Goal: Transaction & Acquisition: Purchase product/service

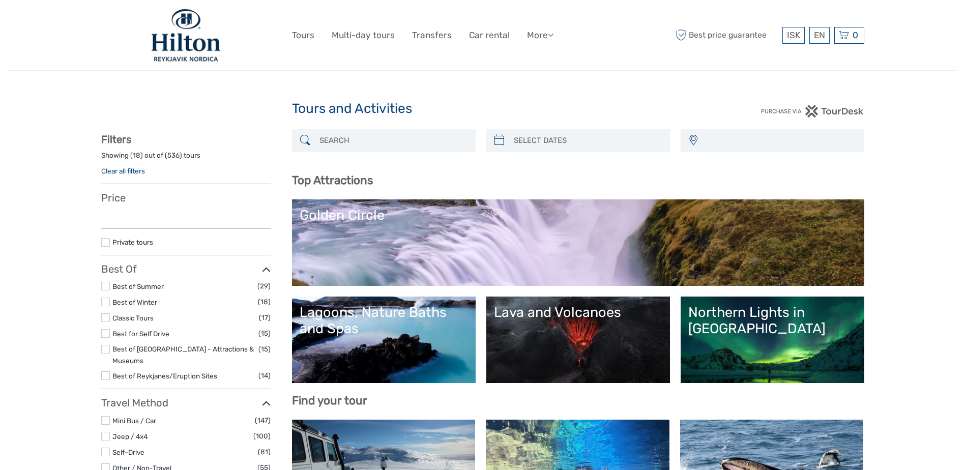
select select
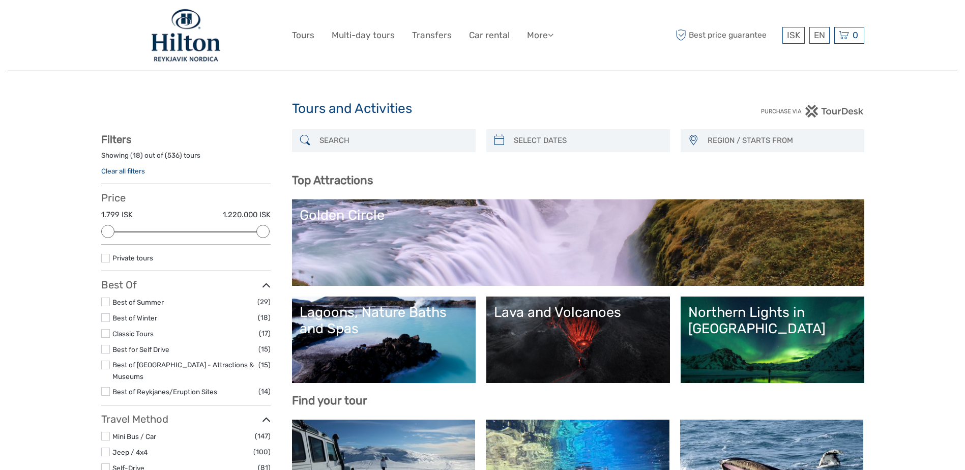
click at [734, 321] on link "Northern Lights in Iceland" at bounding box center [772, 339] width 168 height 71
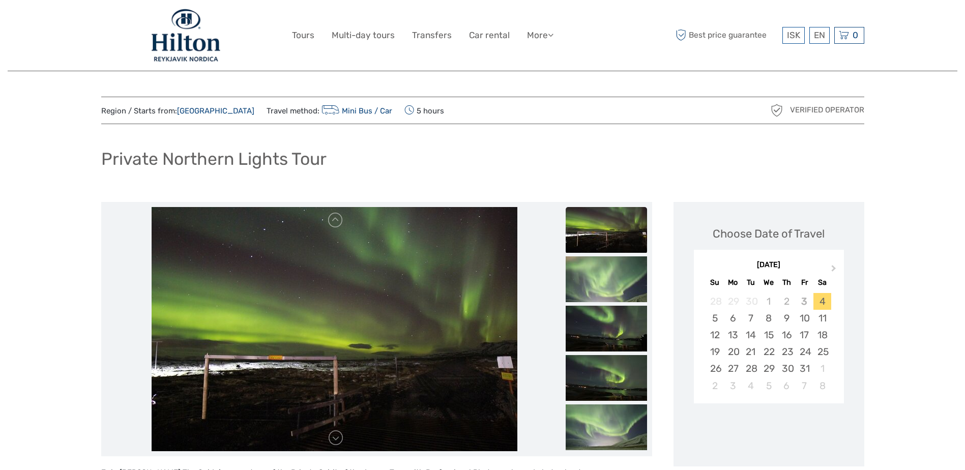
scroll to position [220, 0]
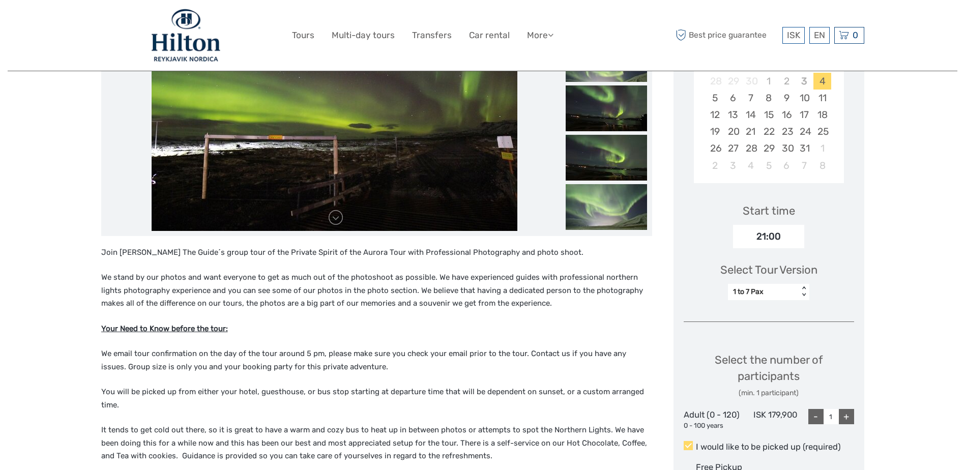
click at [787, 294] on div "1 to 7 Pax" at bounding box center [763, 292] width 61 height 10
click at [771, 333] on div "8 to 19 Pax" at bounding box center [768, 335] width 71 height 17
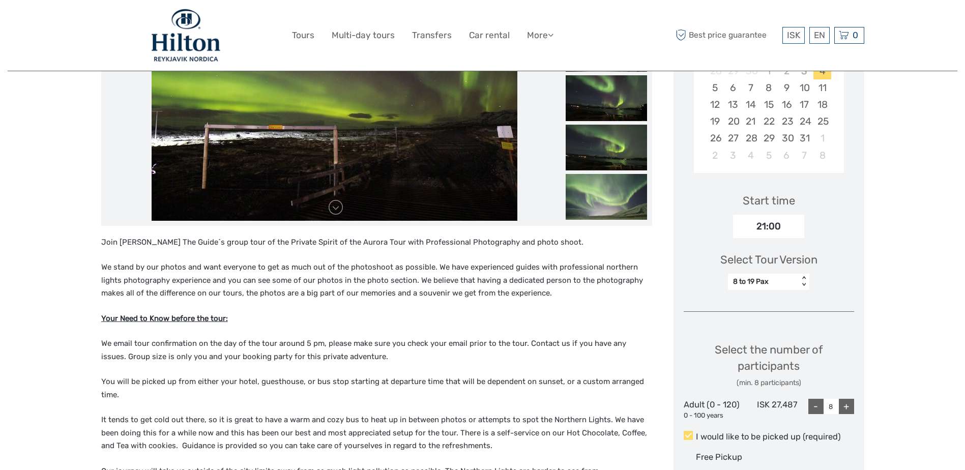
scroll to position [441, 0]
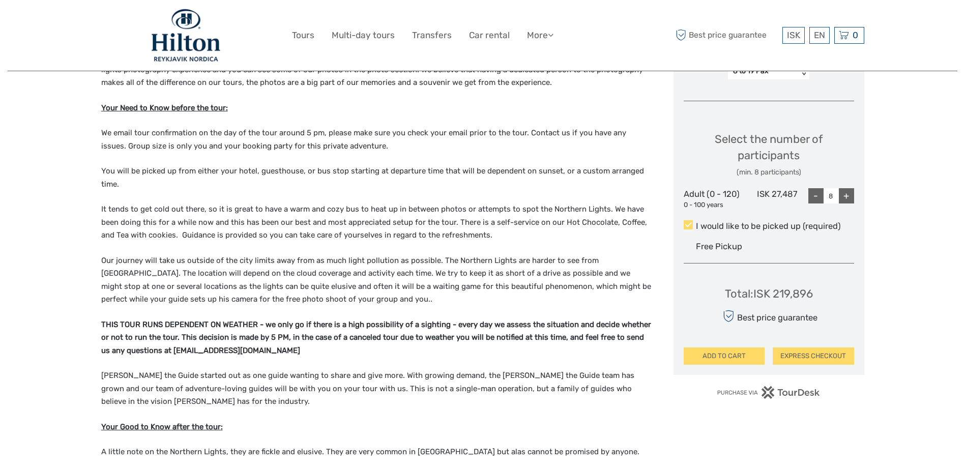
drag, startPoint x: 833, startPoint y: 198, endPoint x: 761, endPoint y: 196, distance: 72.2
click at [772, 197] on div "Adult (0 - 120) 0 - 100 years ISK 27,487 - 8 +" at bounding box center [769, 198] width 170 height 21
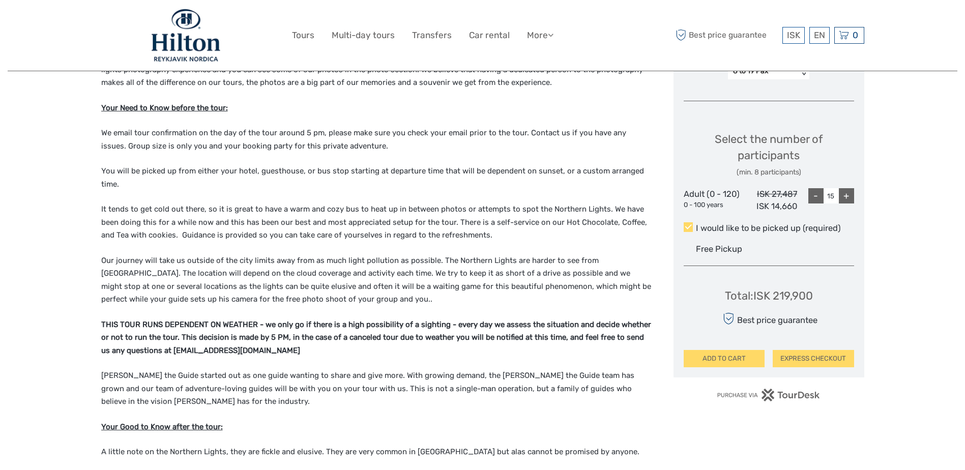
type input "15"
click at [883, 285] on div "Region / Starts from: Capital Region Travel method: Mini Bus / Car 5 hours Veri…" at bounding box center [483, 440] width 950 height 1762
click at [830, 356] on button "EXPRESS CHECKOUT" at bounding box center [813, 358] width 81 height 17
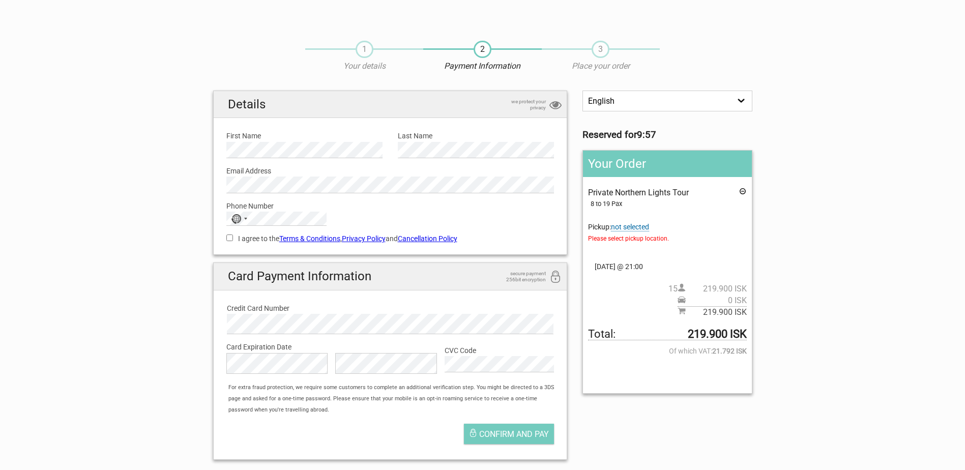
click at [643, 225] on span "not selected" at bounding box center [630, 227] width 38 height 9
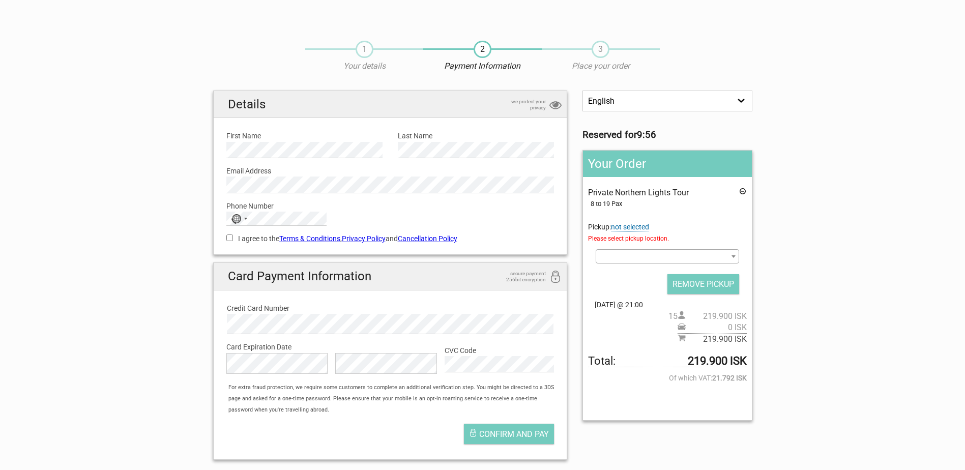
click at [664, 251] on span at bounding box center [667, 256] width 143 height 14
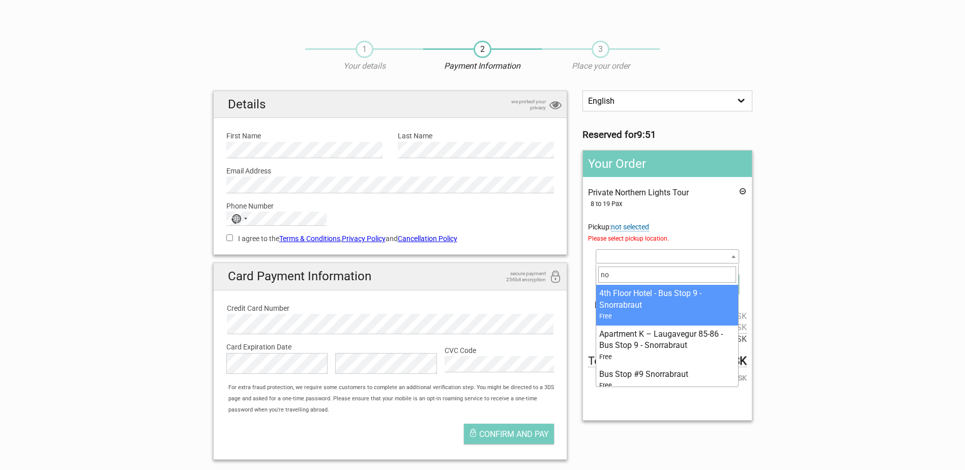
type input "n"
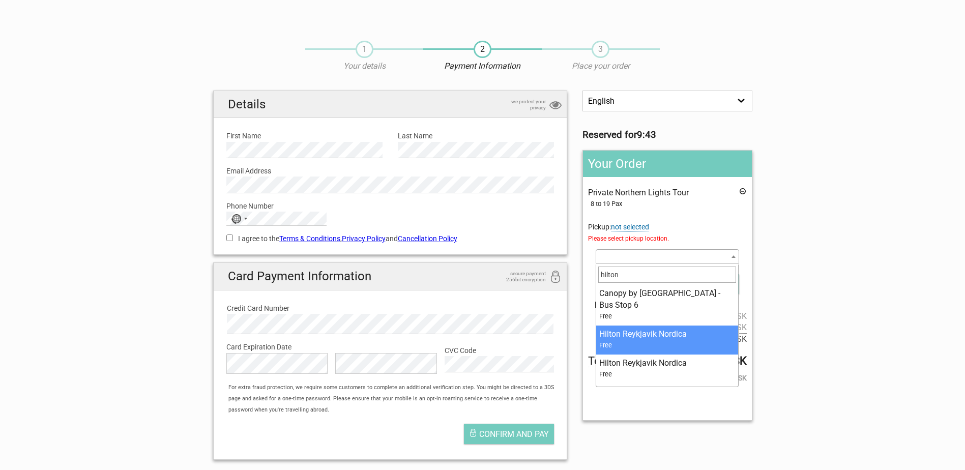
type input "hilton"
select select "35576"
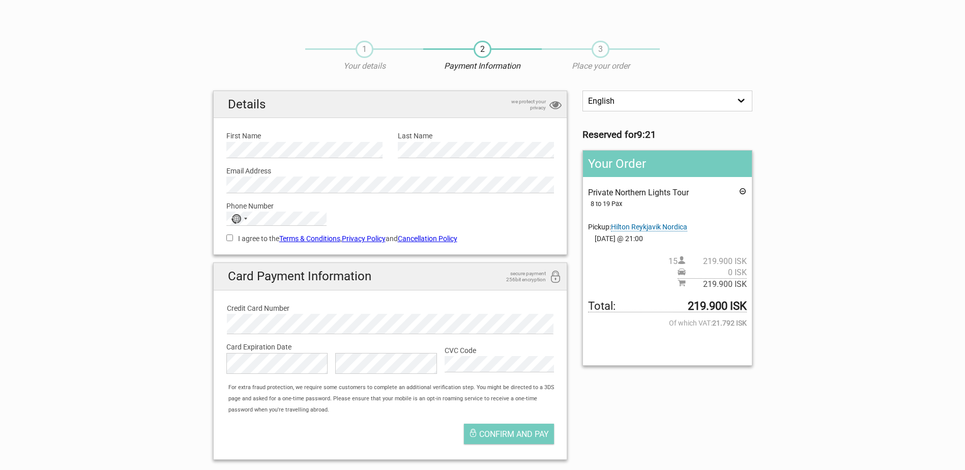
click at [361, 58] on div "1 Your details" at bounding box center [364, 57] width 118 height 32
click at [360, 48] on span "1" at bounding box center [365, 49] width 18 height 17
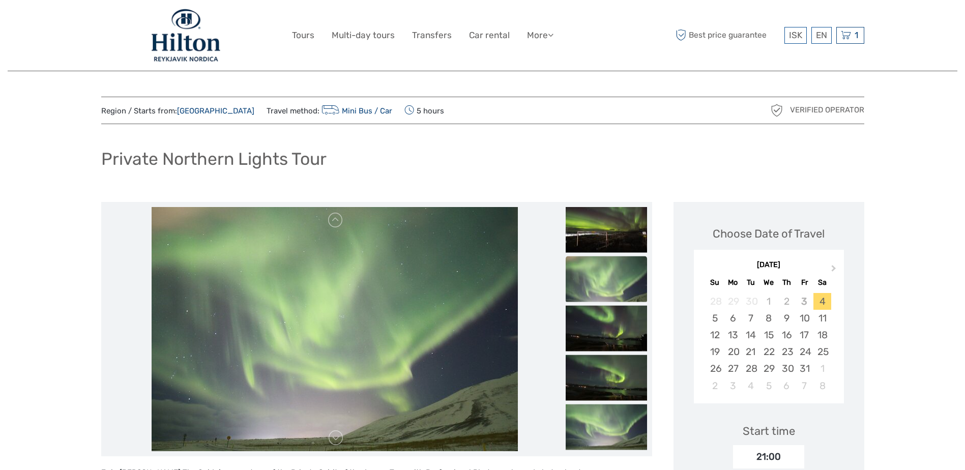
scroll to position [220, 0]
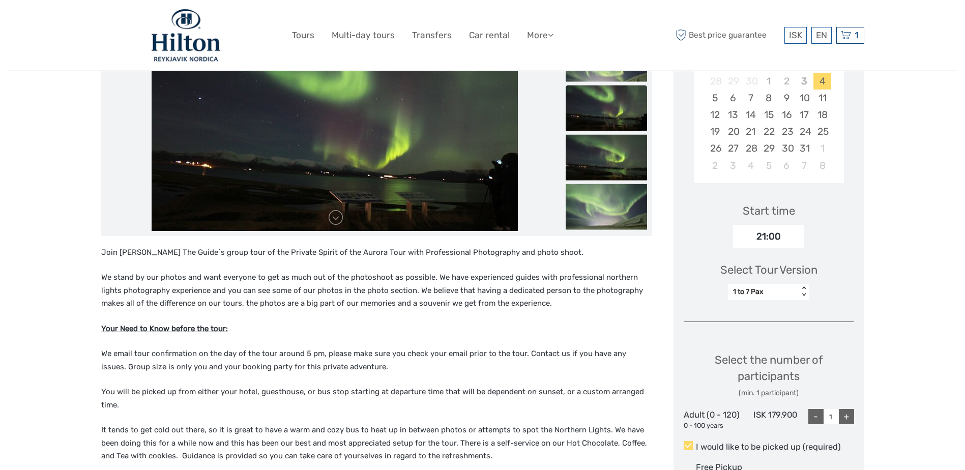
click at [773, 290] on div "1 to 7 Pax" at bounding box center [763, 292] width 61 height 10
click at [766, 334] on div "8 to 19 Pax" at bounding box center [768, 335] width 71 height 17
type input "8"
click at [756, 117] on div "14" at bounding box center [751, 114] width 18 height 17
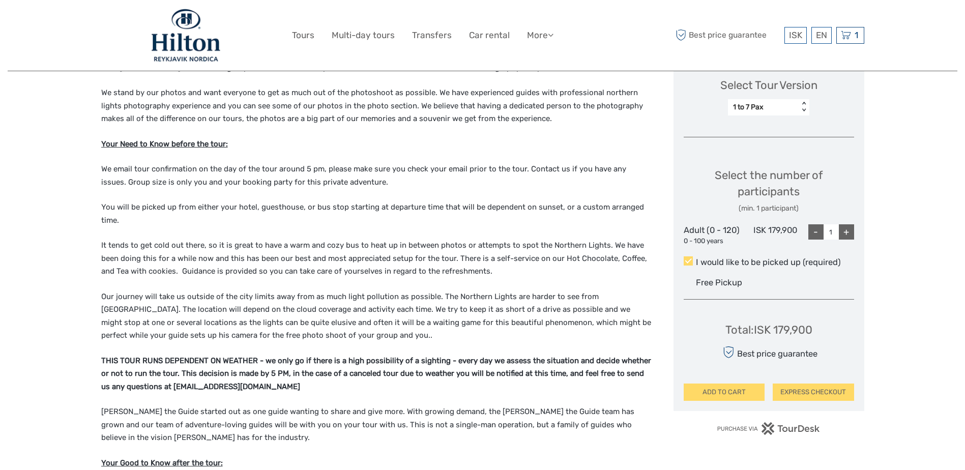
scroll to position [436, 0]
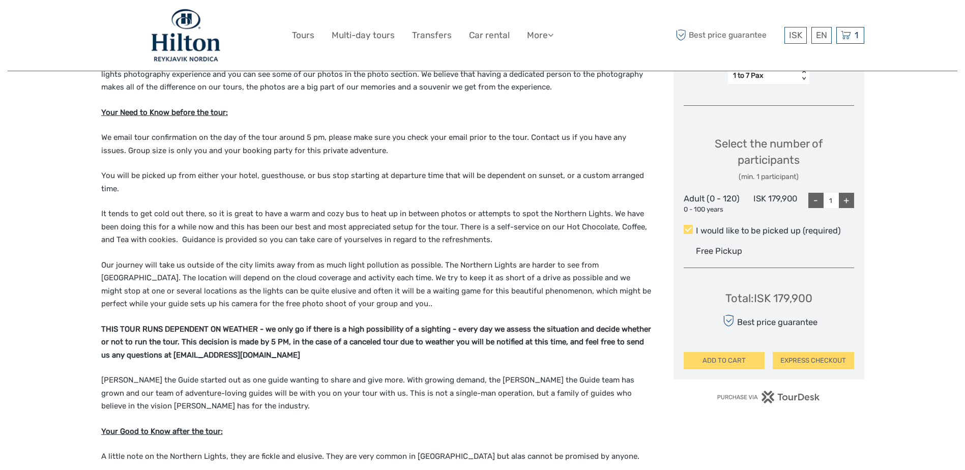
drag, startPoint x: 833, startPoint y: 199, endPoint x: 785, endPoint y: 188, distance: 49.5
click at [826, 201] on input "1" at bounding box center [830, 200] width 15 height 15
click at [912, 258] on div "Region / Starts from: Capital Region Travel method: Mini Bus / Car 5 hours Veri…" at bounding box center [483, 445] width 950 height 1762
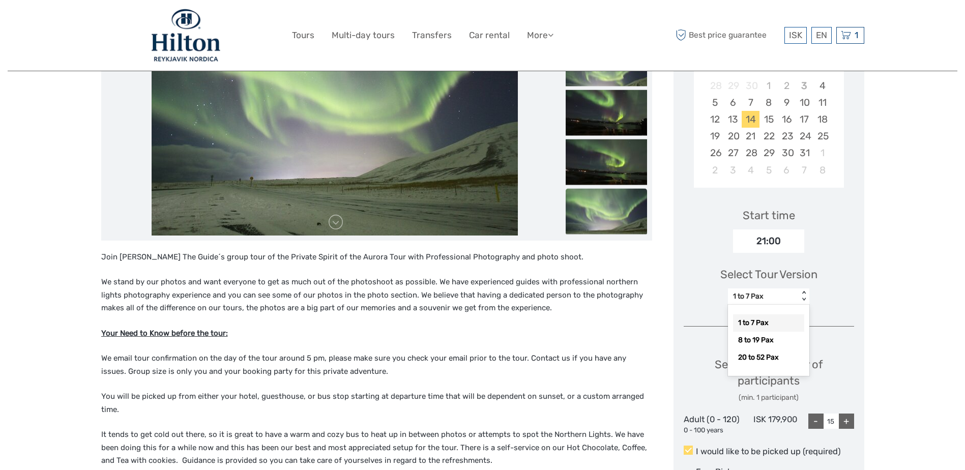
click at [782, 292] on div "1 to 7 Pax" at bounding box center [763, 296] width 61 height 10
click at [766, 335] on div "8 to 19 Pax" at bounding box center [768, 340] width 71 height 17
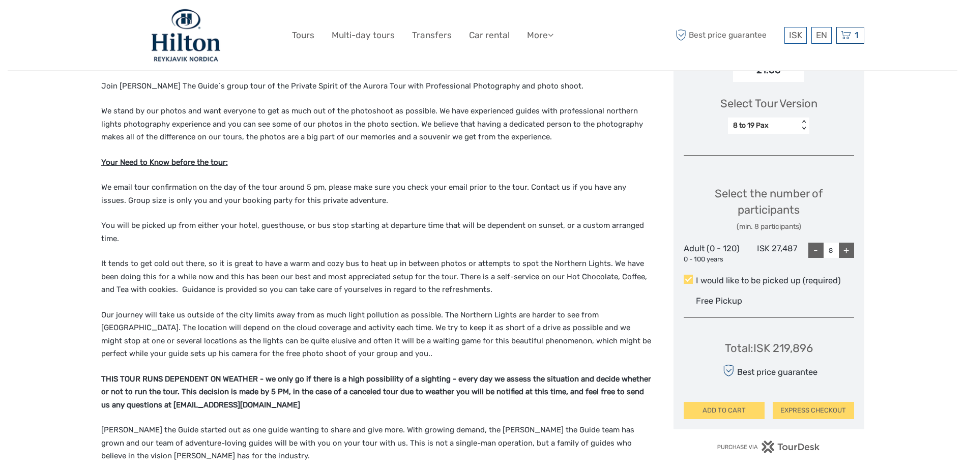
scroll to position [402, 0]
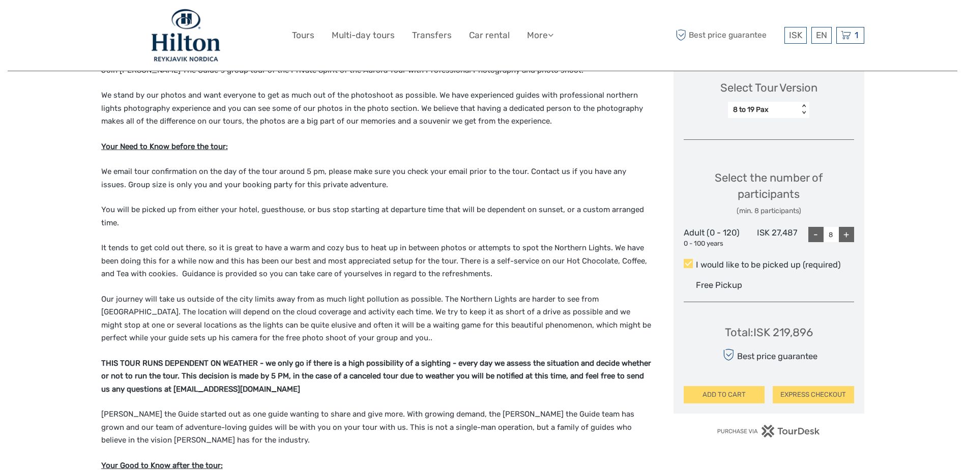
drag, startPoint x: 836, startPoint y: 236, endPoint x: 801, endPoint y: 229, distance: 35.2
click at [814, 235] on div "- 8 +" at bounding box center [831, 234] width 46 height 15
click at [884, 302] on div "Region / Starts from: Capital Region Travel method: Mini Bus / Car 5 hours Veri…" at bounding box center [483, 479] width 950 height 1762
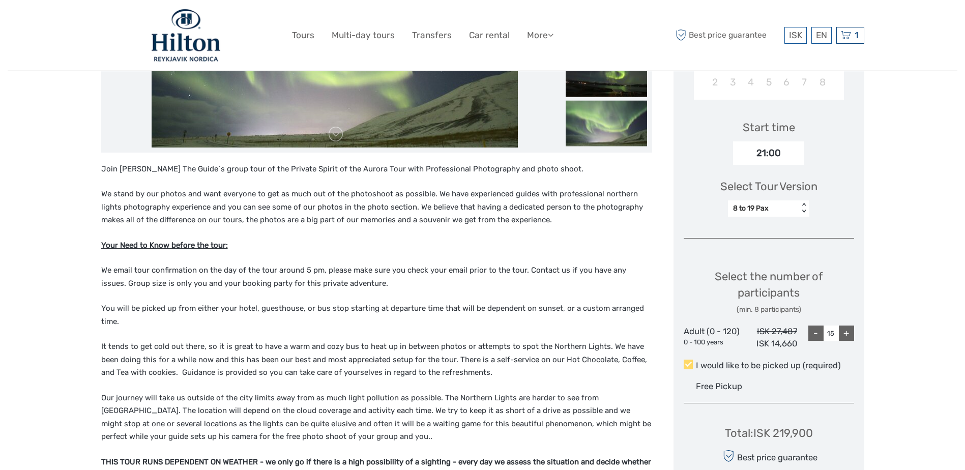
scroll to position [434, 0]
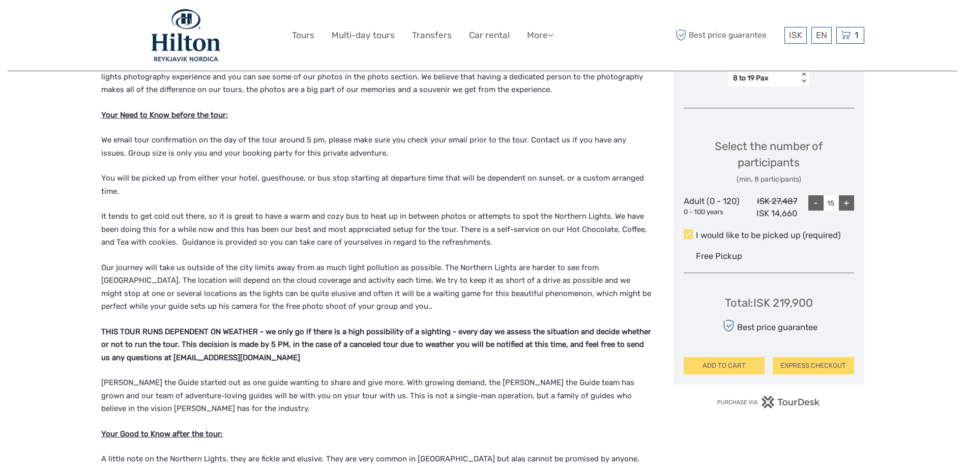
drag, startPoint x: 834, startPoint y: 203, endPoint x: 734, endPoint y: 190, distance: 100.6
click at [787, 202] on div "Adult (0 - 120) 0 - 100 years ISK 27,487 ISK 14,660 - 15 +" at bounding box center [769, 207] width 170 height 24
click at [828, 200] on input "14" at bounding box center [830, 202] width 15 height 15
type input "15"
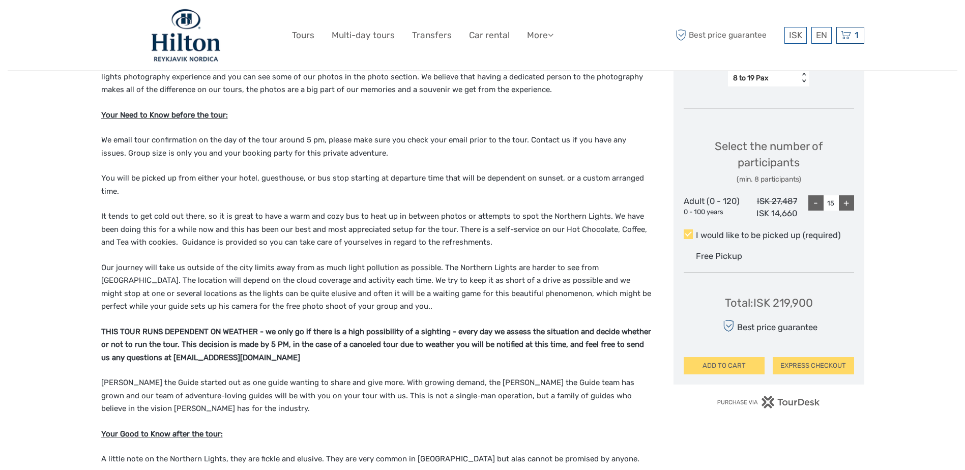
click at [899, 226] on div "Region / Starts from: Capital Region Travel method: Mini Bus / Car 5 hours Veri…" at bounding box center [483, 447] width 950 height 1762
drag, startPoint x: 820, startPoint y: 362, endPoint x: 921, endPoint y: 288, distance: 125.1
click at [921, 287] on div "Region / Starts from: Capital Region Travel method: Mini Bus / Car 5 hours Veri…" at bounding box center [483, 447] width 950 height 1762
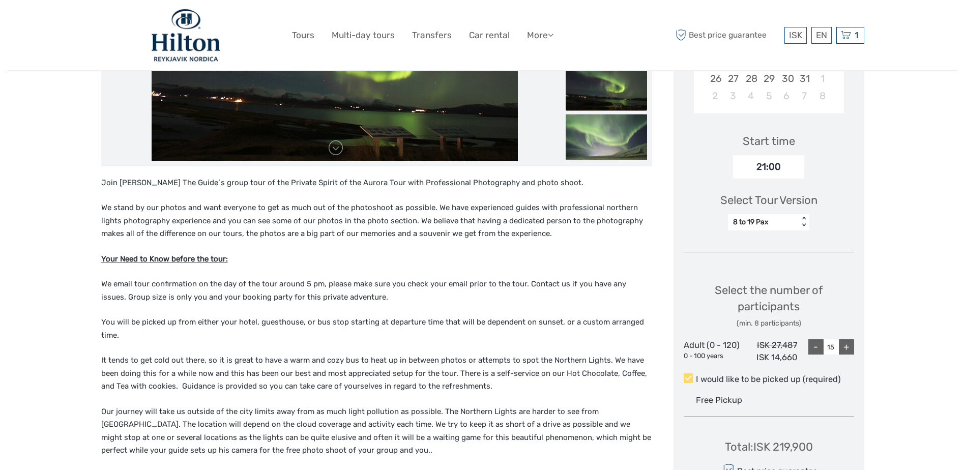
scroll to position [441, 0]
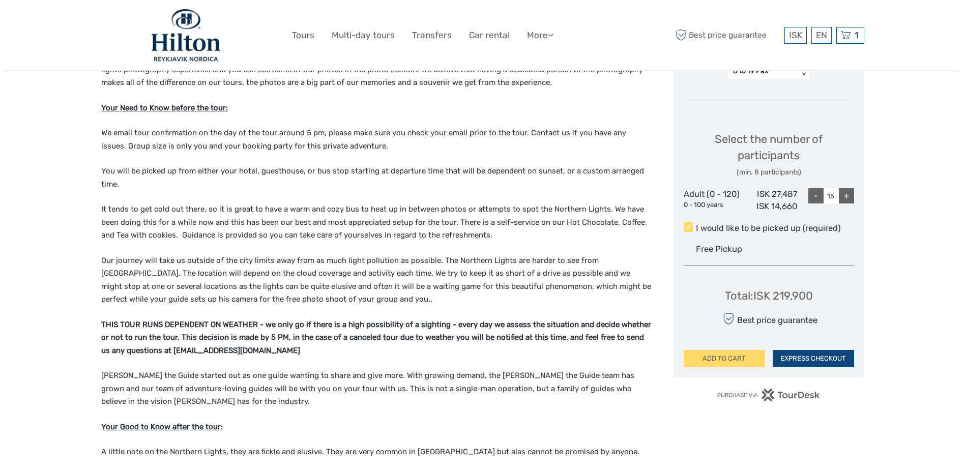
click at [828, 359] on button "EXPRESS CHECKOUT" at bounding box center [813, 358] width 81 height 17
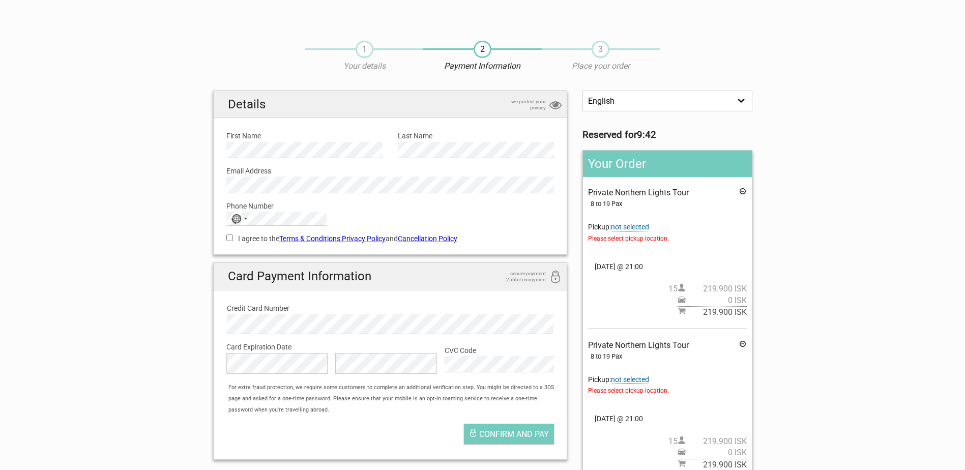
click at [646, 227] on span "not selected" at bounding box center [630, 227] width 38 height 9
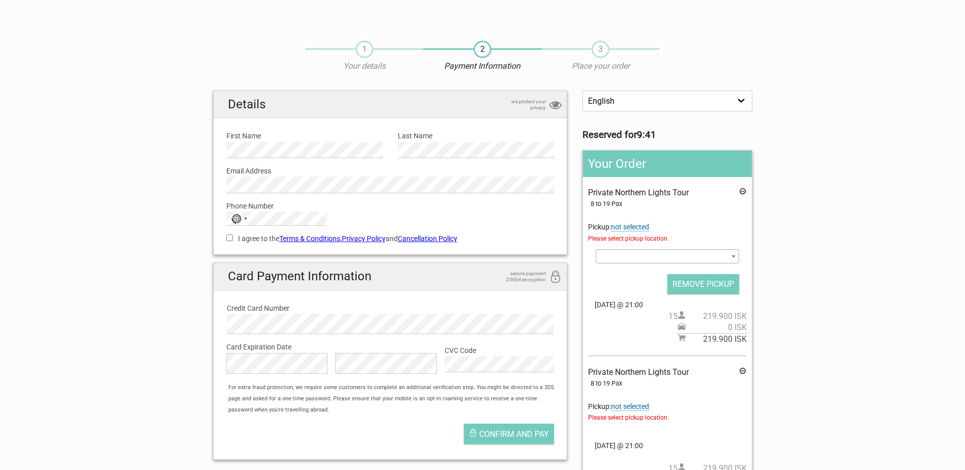
click at [637, 257] on span at bounding box center [667, 256] width 143 height 14
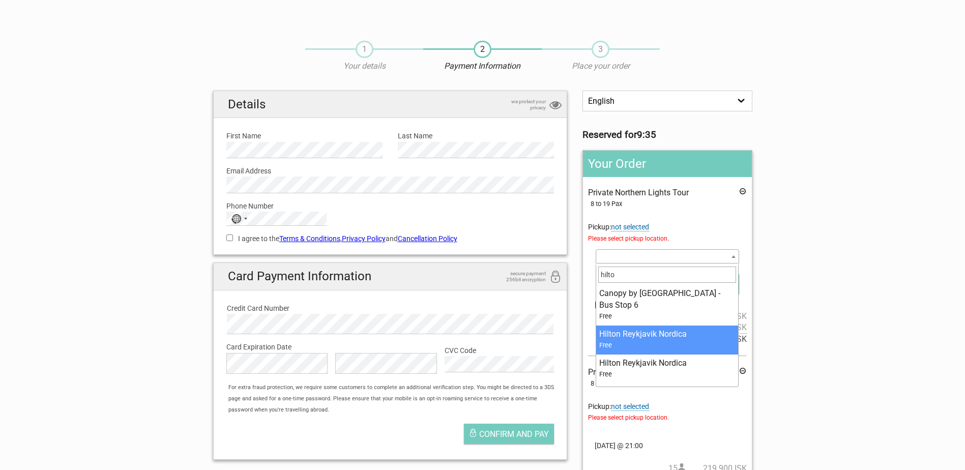
type input "hilto"
select select "35576"
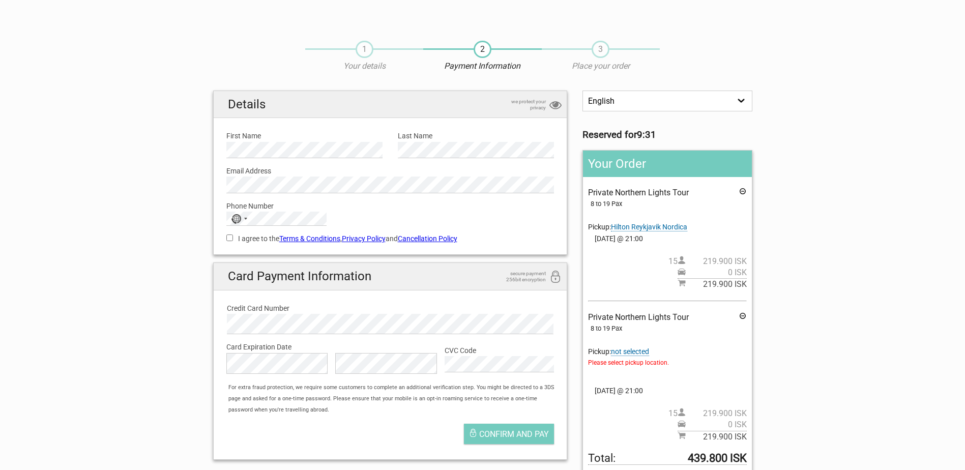
click at [615, 238] on span "04.Oct 2025 @ 21:00" at bounding box center [667, 238] width 158 height 11
click at [741, 191] on icon at bounding box center [742, 192] width 8 height 11
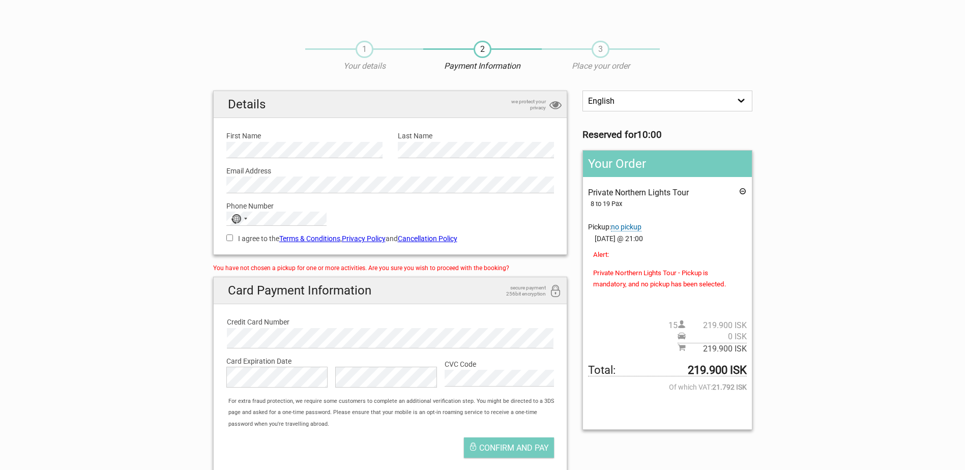
click at [642, 222] on div "Private Northern Lights Tour 8 to 19 Pax Pickup: no pickup Select an option 100…" at bounding box center [667, 270] width 158 height 167
click at [634, 224] on span "no pickup" at bounding box center [626, 227] width 31 height 9
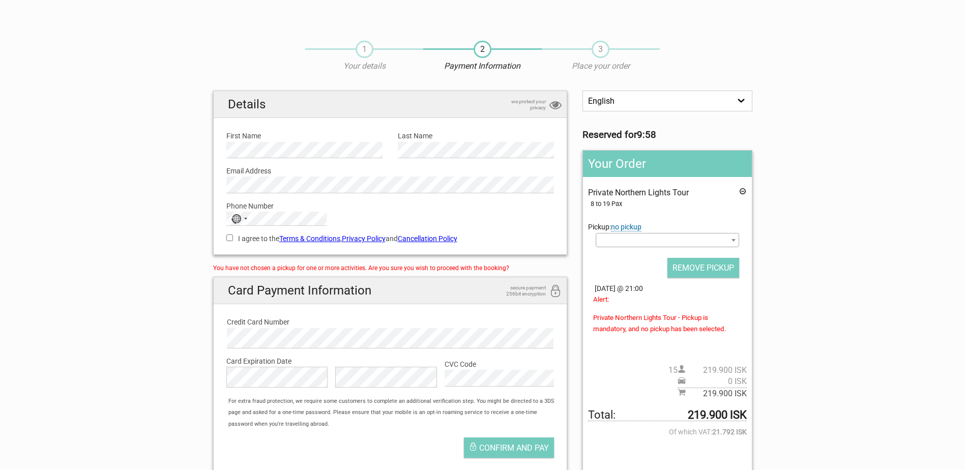
click at [634, 243] on span at bounding box center [667, 240] width 143 height 14
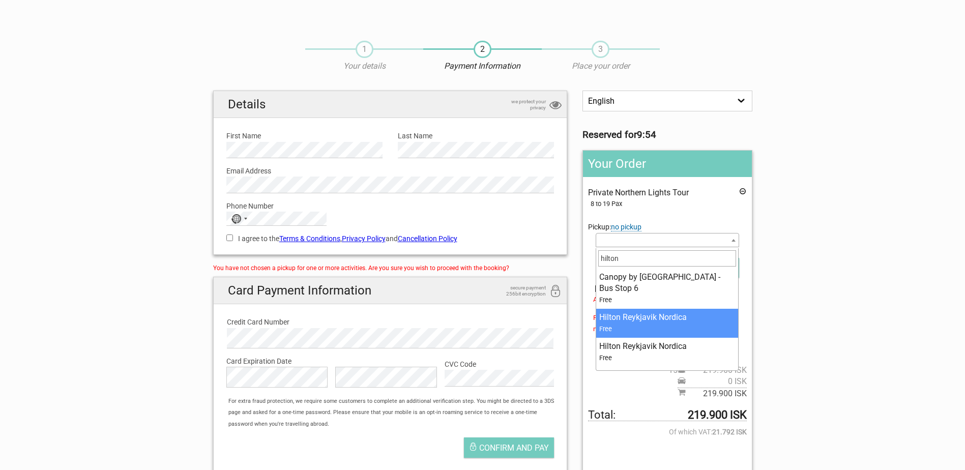
type input "hilton"
drag, startPoint x: 660, startPoint y: 318, endPoint x: 654, endPoint y: 318, distance: 5.6
select select "35576"
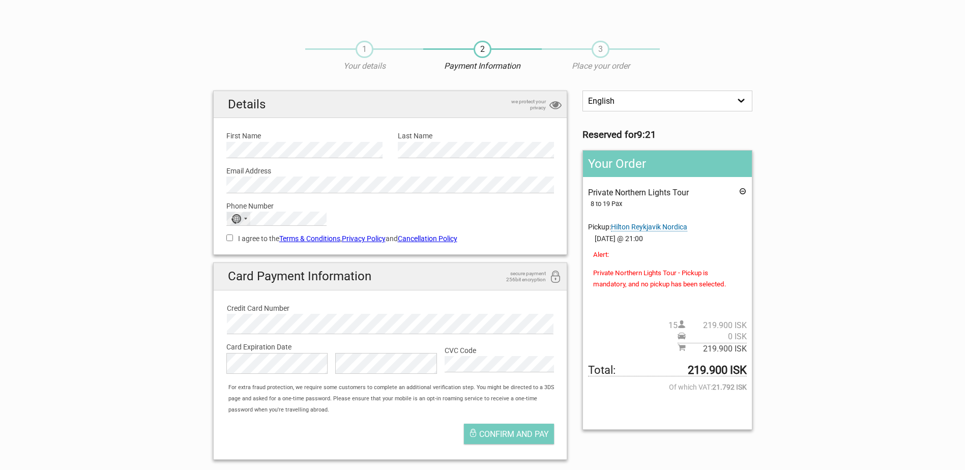
click at [246, 220] on div "No country selected" at bounding box center [238, 218] width 23 height 13
type input "cay"
click at [247, 253] on span "Cayman Islands" at bounding box center [279, 251] width 69 height 11
click at [230, 238] on input "I agree to the Terms & Conditions , Privacy Policy and Cancellation Policy" at bounding box center [229, 237] width 7 height 7
checkbox input "true"
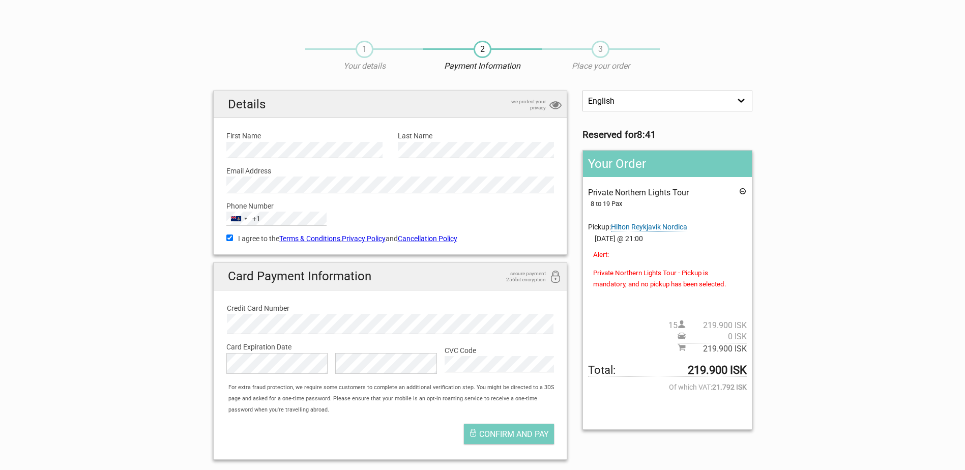
click at [850, 252] on section "1 Your details 2 Payment Information 3 Place your order English Español Deutsch…" at bounding box center [482, 249] width 965 height 437
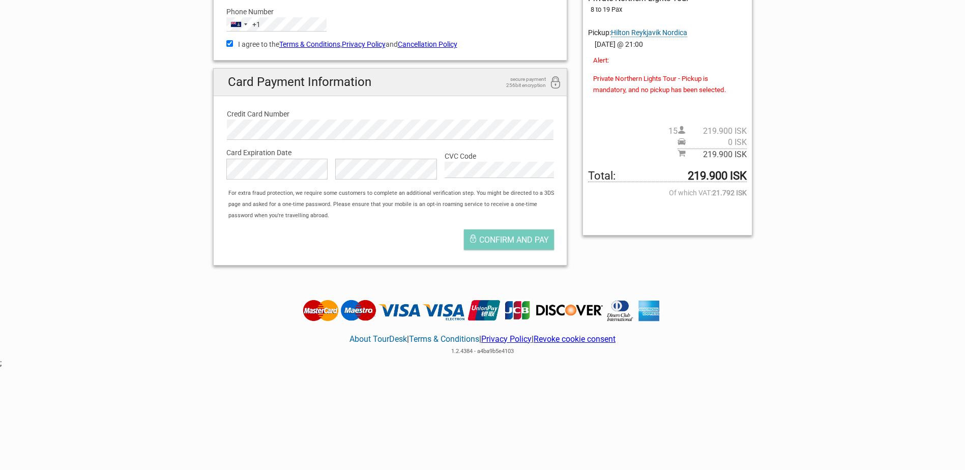
scroll to position [120, 0]
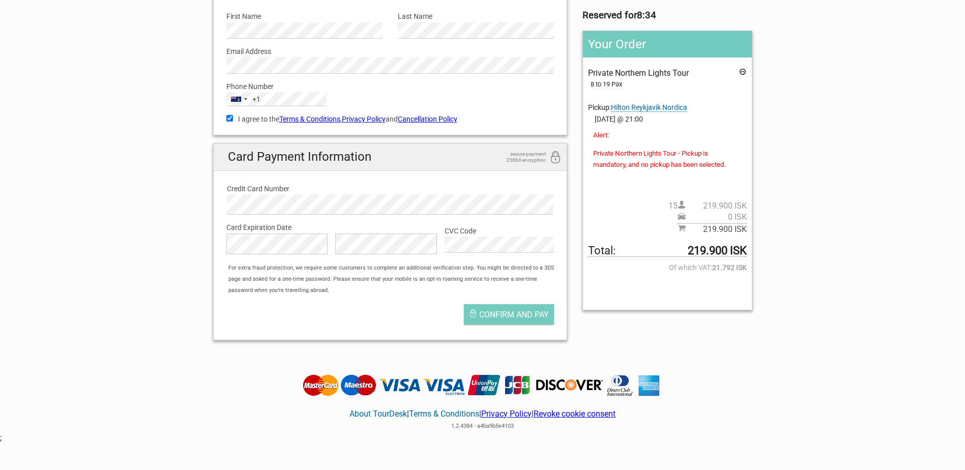
click at [641, 148] on div "Alert: Private Northern Lights Tour - Pickup is mandatory, and no pickup has be…" at bounding box center [667, 150] width 148 height 41
click at [636, 161] on p "Private Northern Lights Tour - Pickup is mandatory, and no pickup has been sele…" at bounding box center [667, 159] width 148 height 23
drag, startPoint x: 636, startPoint y: 161, endPoint x: 602, endPoint y: 131, distance: 45.5
click at [602, 131] on div "Alert: Private Northern Lights Tour - Pickup is mandatory, and no pickup has be…" at bounding box center [667, 150] width 148 height 41
click at [662, 133] on div "Alert: Private Northern Lights Tour - Pickup is mandatory, and no pickup has be…" at bounding box center [667, 150] width 148 height 41
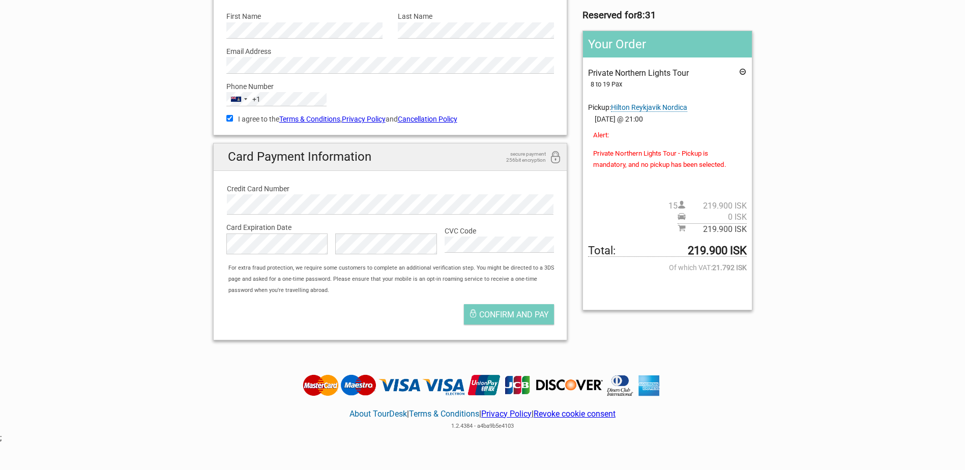
click at [647, 108] on span "Hilton Reykjavik Nordica" at bounding box center [649, 107] width 76 height 9
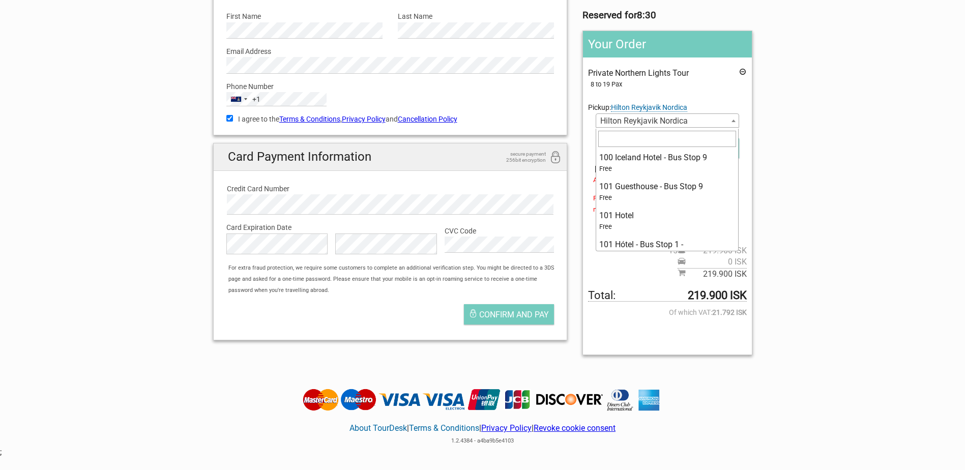
click at [670, 122] on span "Hilton Reykjavik Nordica" at bounding box center [667, 121] width 142 height 14
click at [814, 122] on section "1 Your details 2 Payment Information 3 Place your order English Español Deutsch…" at bounding box center [482, 137] width 965 height 452
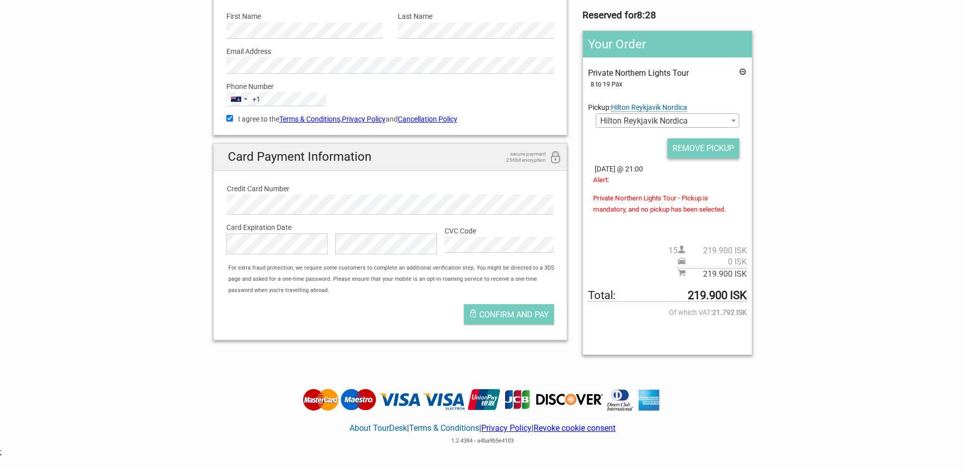
click at [707, 148] on input "REMOVE PICKUP" at bounding box center [703, 148] width 72 height 20
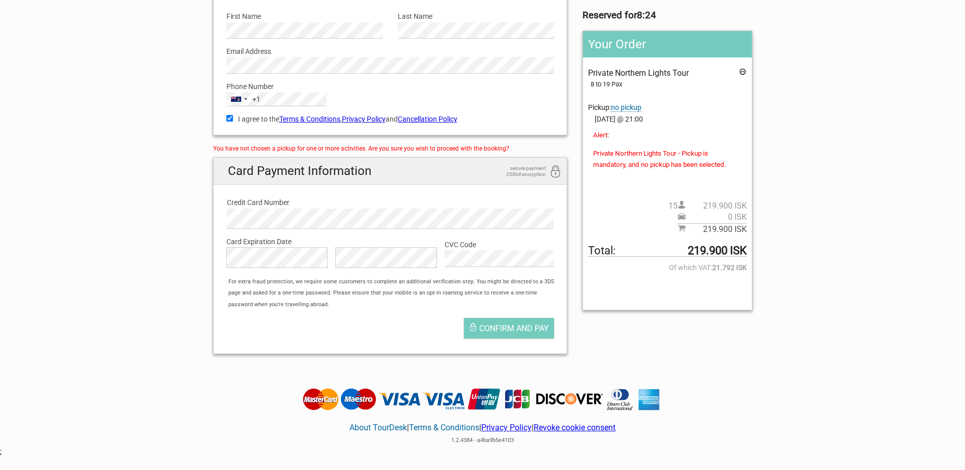
click at [630, 109] on span "no pickup" at bounding box center [626, 107] width 31 height 9
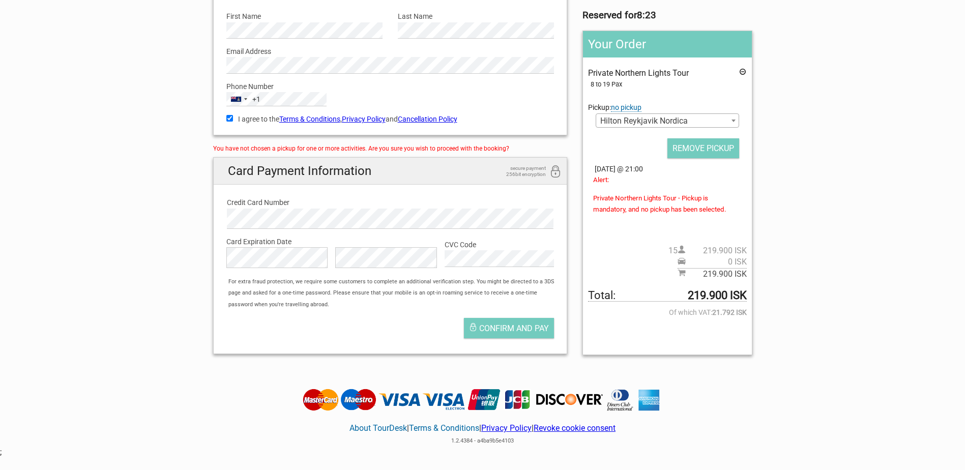
click at [640, 122] on span "Hilton Reykjavik Nordica" at bounding box center [667, 121] width 142 height 14
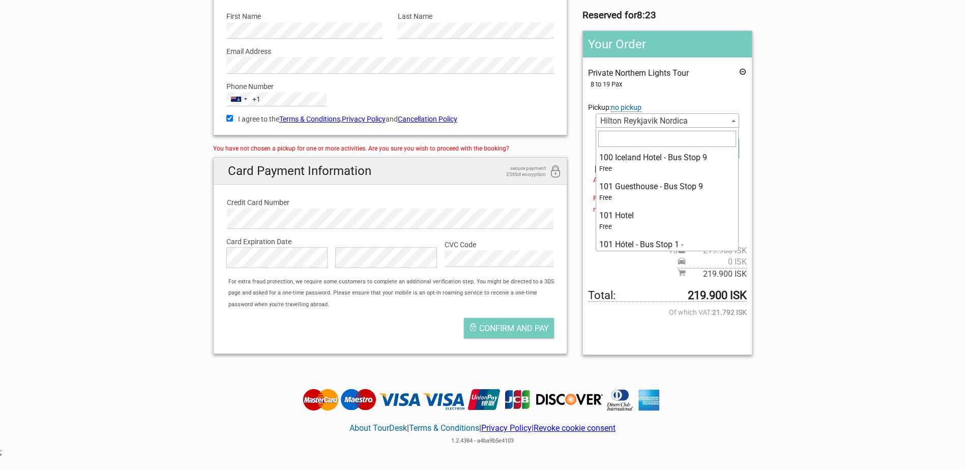
scroll to position [3683, 0]
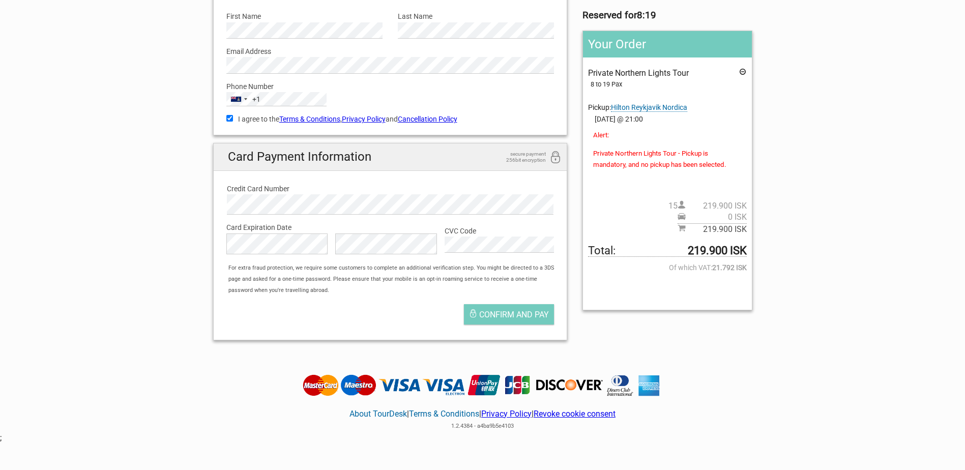
click at [633, 108] on span "Hilton Reykjavik Nordica" at bounding box center [649, 107] width 76 height 9
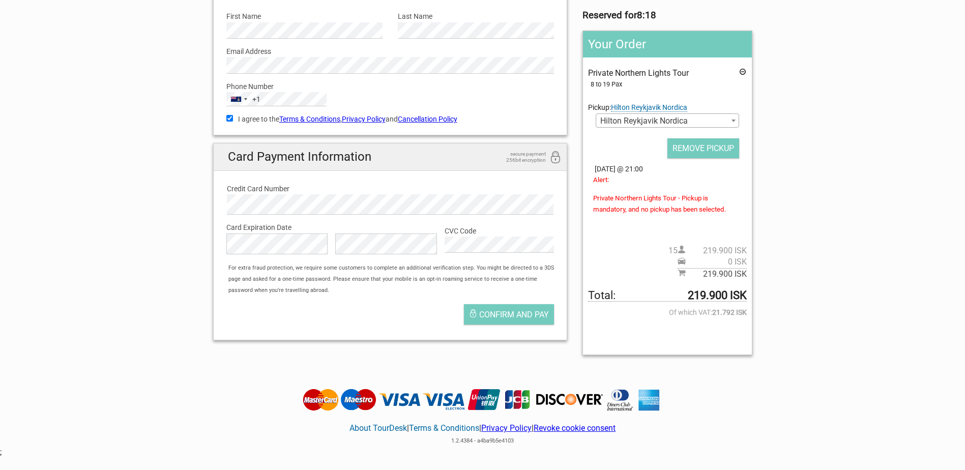
click at [679, 116] on span "Hilton Reykjavik Nordica" at bounding box center [667, 121] width 142 height 14
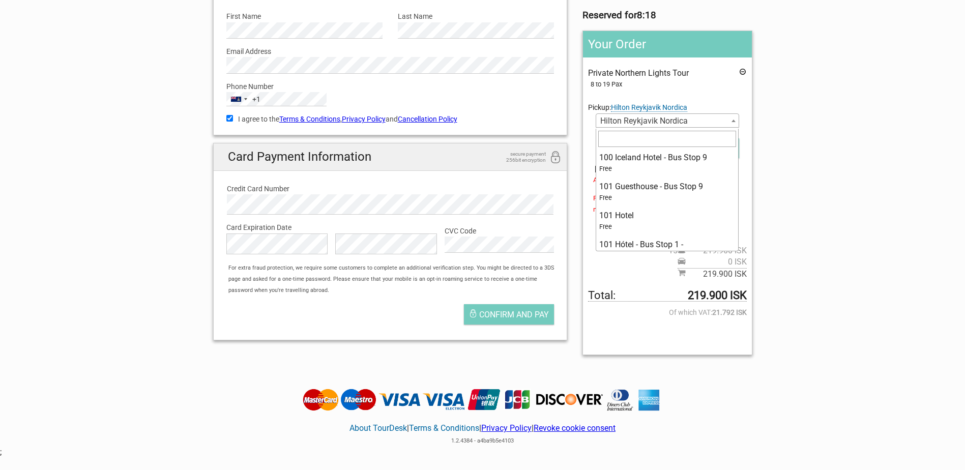
scroll to position [3711, 0]
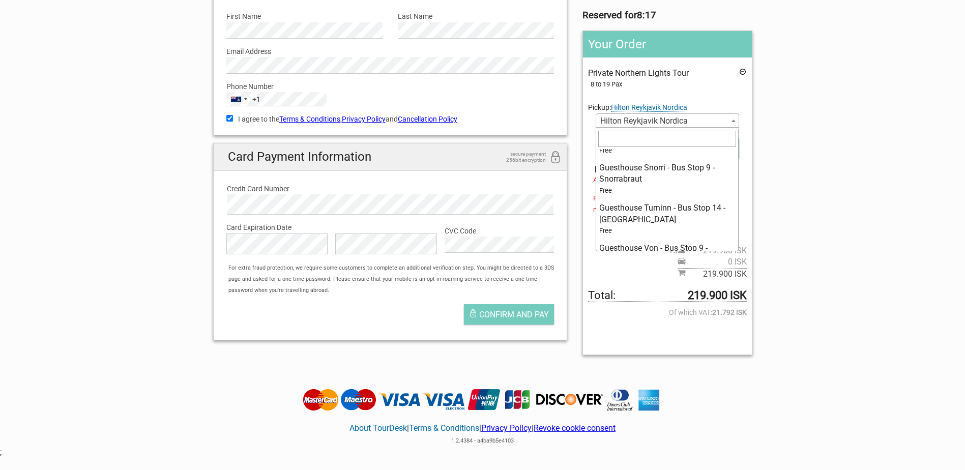
select select "35576"
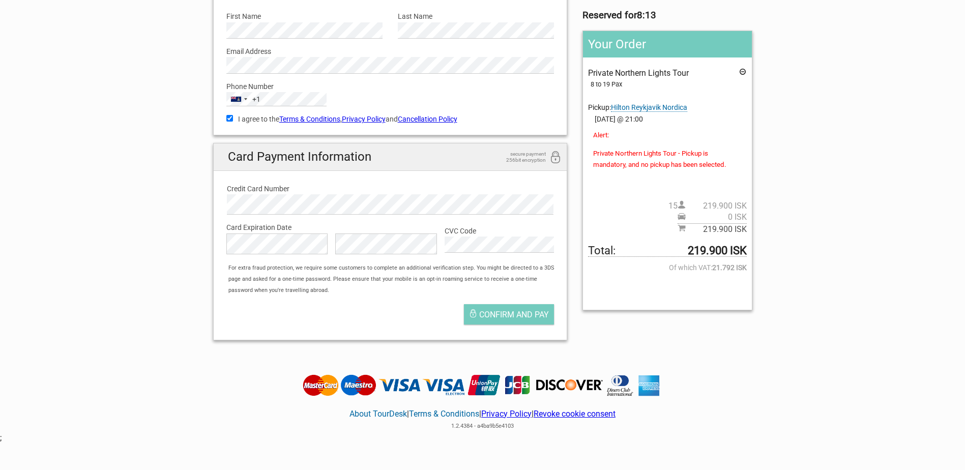
scroll to position [0, 0]
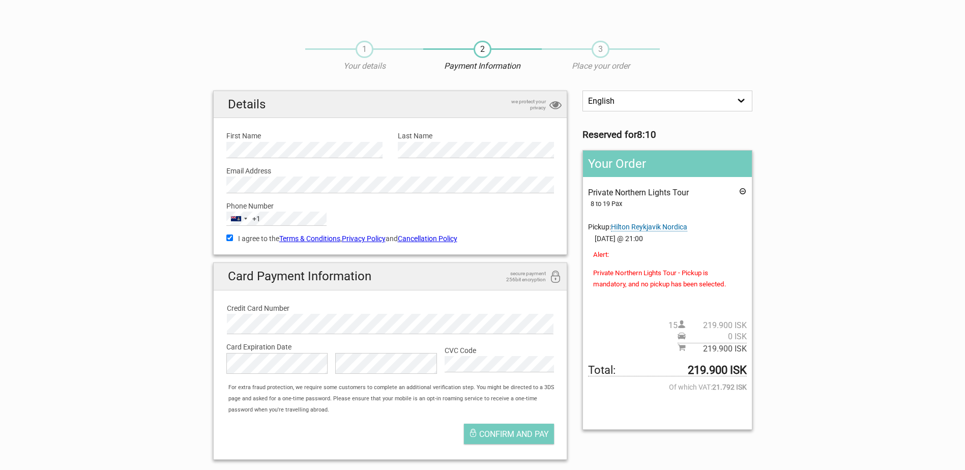
click at [363, 58] on div "1 Your details" at bounding box center [364, 57] width 118 height 32
click at [363, 52] on span "1" at bounding box center [365, 49] width 18 height 17
click at [518, 434] on span "Confirm and pay" at bounding box center [514, 434] width 70 height 10
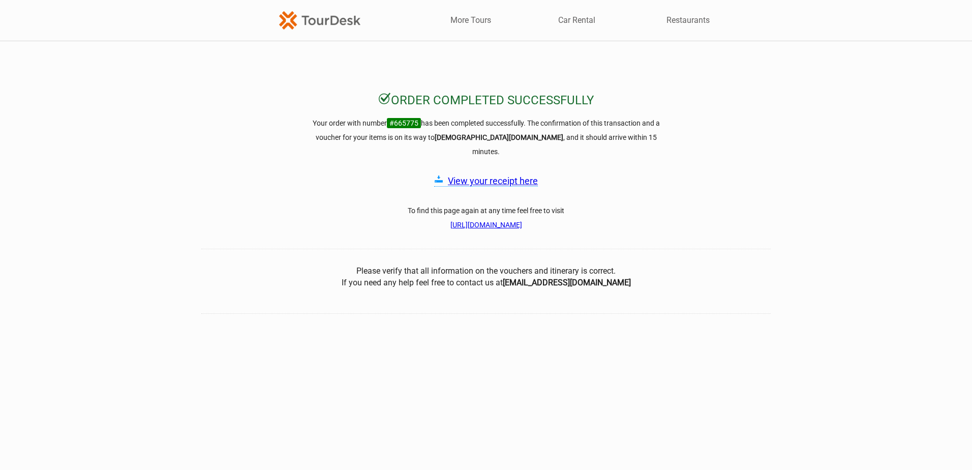
click at [508, 175] on link "View your receipt here" at bounding box center [493, 180] width 90 height 11
